Goal: Navigation & Orientation: Find specific page/section

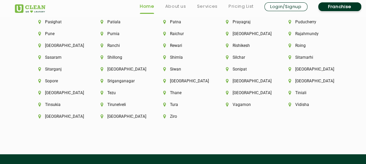
scroll to position [1862, 0]
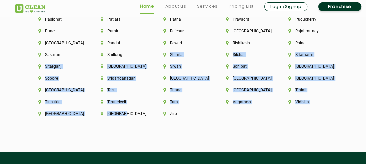
drag, startPoint x: 138, startPoint y: 48, endPoint x: 137, endPoint y: 114, distance: 66.0
click at [137, 114] on div "[GEOGRAPHIC_DATA]" at bounding box center [120, 118] width 63 height 12
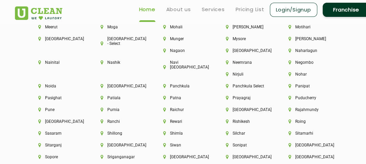
scroll to position [1777, 0]
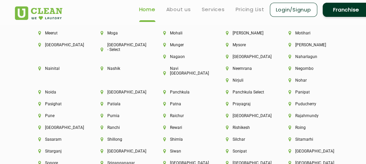
click at [330, 102] on div "Puducherry" at bounding box center [308, 108] width 63 height 12
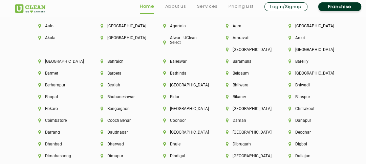
scroll to position [1477, 0]
click at [119, 26] on li "[GEOGRAPHIC_DATA]" at bounding box center [120, 26] width 40 height 5
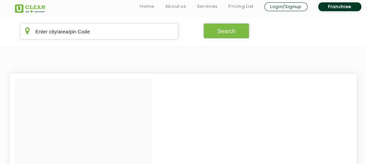
scroll to position [117, 0]
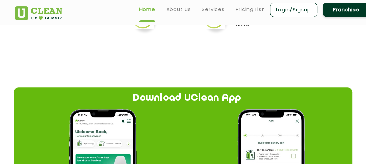
scroll to position [482, 0]
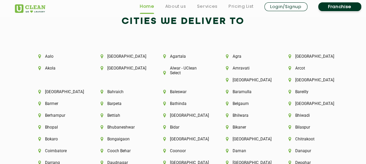
scroll to position [1446, 0]
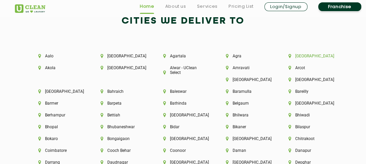
click at [308, 55] on li "[GEOGRAPHIC_DATA]" at bounding box center [308, 56] width 40 height 5
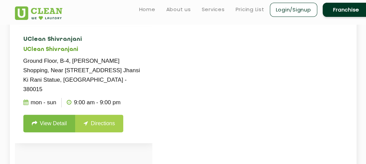
scroll to position [159, 0]
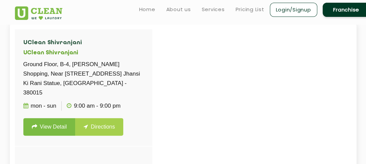
click at [266, 75] on div at bounding box center [198, 111] width 366 height 164
